Goal: Information Seeking & Learning: Understand process/instructions

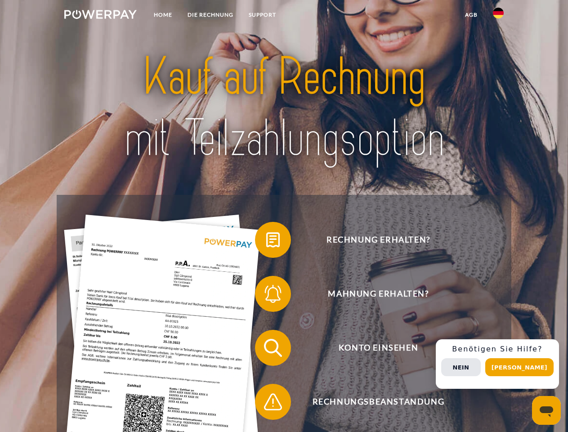
click at [100, 16] on img at bounding box center [100, 14] width 72 height 9
click at [498, 16] on img at bounding box center [498, 13] width 11 height 11
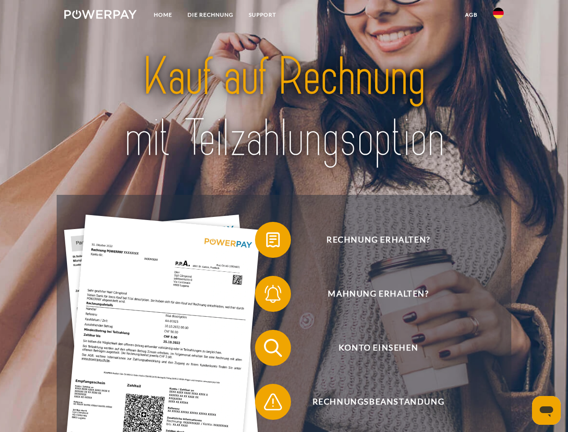
click at [471, 15] on link "agb" at bounding box center [471, 15] width 28 height 16
click at [266, 242] on span at bounding box center [259, 239] width 45 height 45
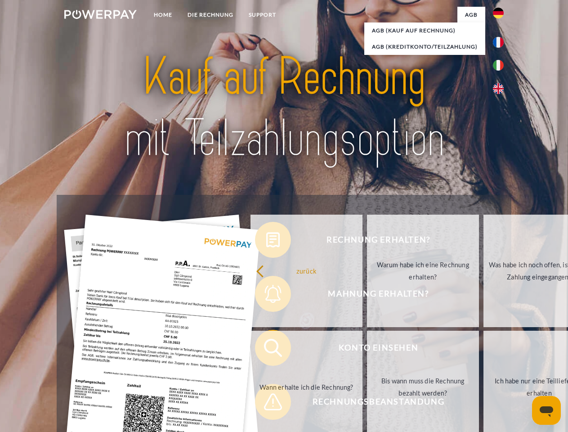
click at [266, 295] on div "Rechnung erhalten? Mahnung erhalten? Konto einsehen" at bounding box center [284, 375] width 454 height 360
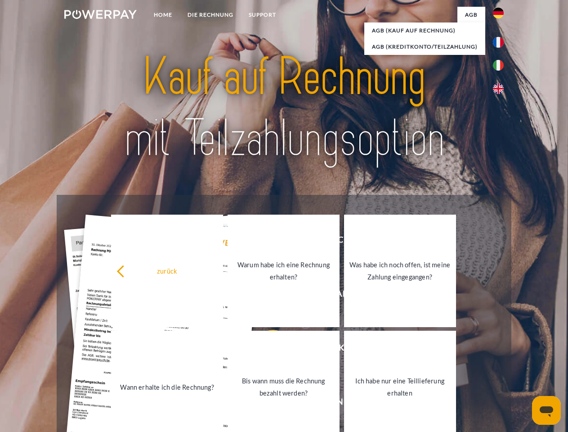
click at [266, 349] on link "Bis wann muss die Rechnung bezahlt werden?" at bounding box center [284, 387] width 112 height 112
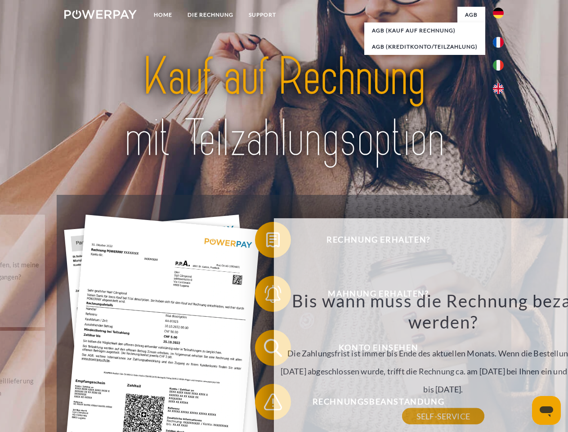
click at [279, 403] on div "Bis wann muss die Rechnung bezahlt werden? Die Zahlungsfrist ist immer bis Ende…" at bounding box center [443, 353] width 328 height 126
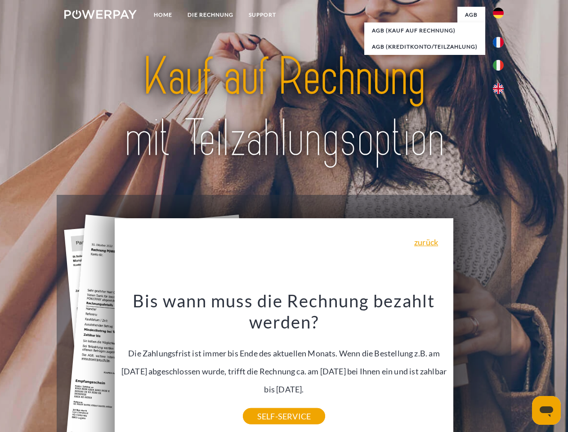
click at [501, 364] on div "Rechnung erhalten? Mahnung erhalten? Konto einsehen" at bounding box center [284, 375] width 454 height 360
click at [479, 366] on span "Konto einsehen" at bounding box center [378, 348] width 220 height 36
click at [523, 367] on header "Home DIE RECHNUNG SUPPORT" at bounding box center [284, 310] width 568 height 621
